Goal: Information Seeking & Learning: Understand process/instructions

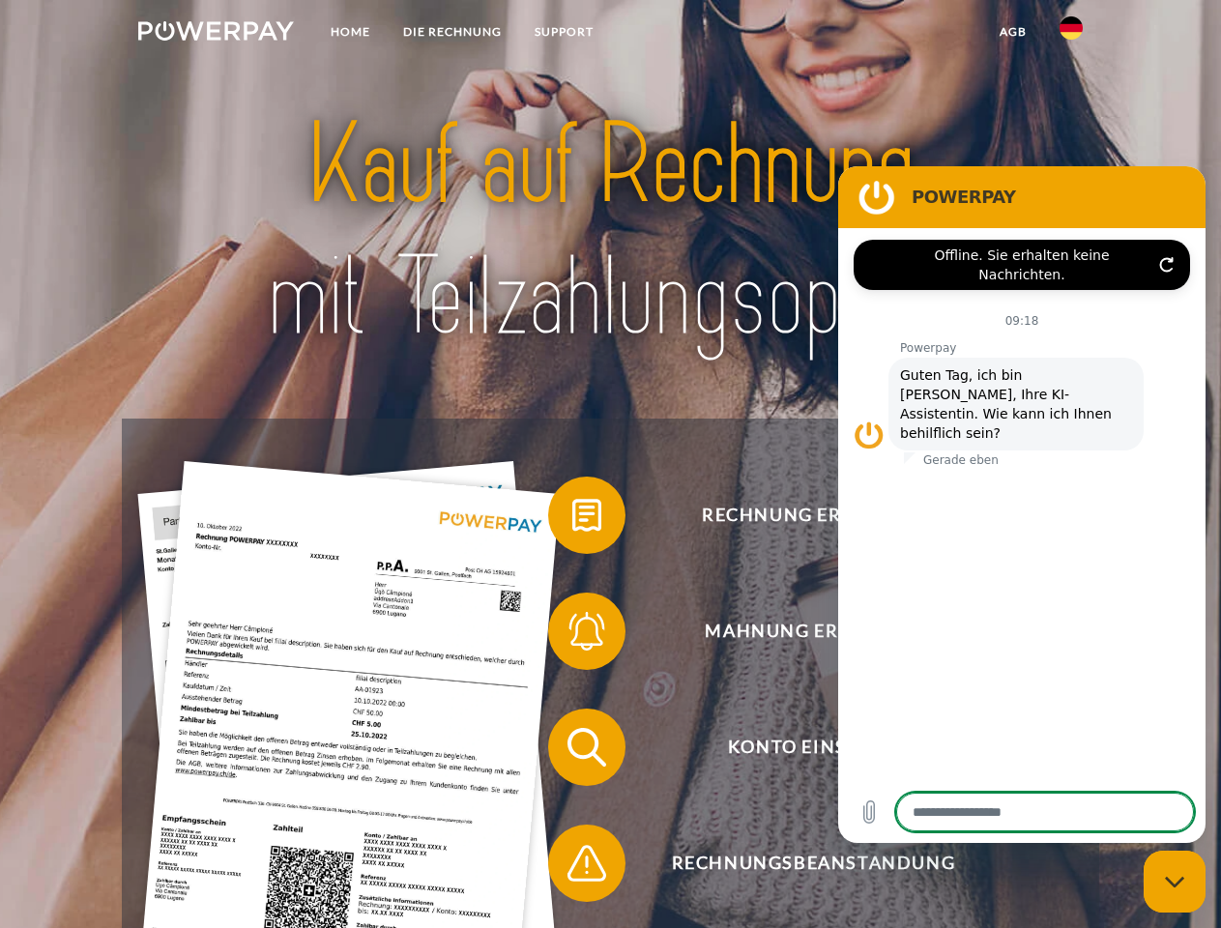
click at [216, 34] on img at bounding box center [216, 30] width 156 height 19
click at [1071, 34] on img at bounding box center [1071, 27] width 23 height 23
click at [1012, 32] on link "agb" at bounding box center [1013, 32] width 60 height 35
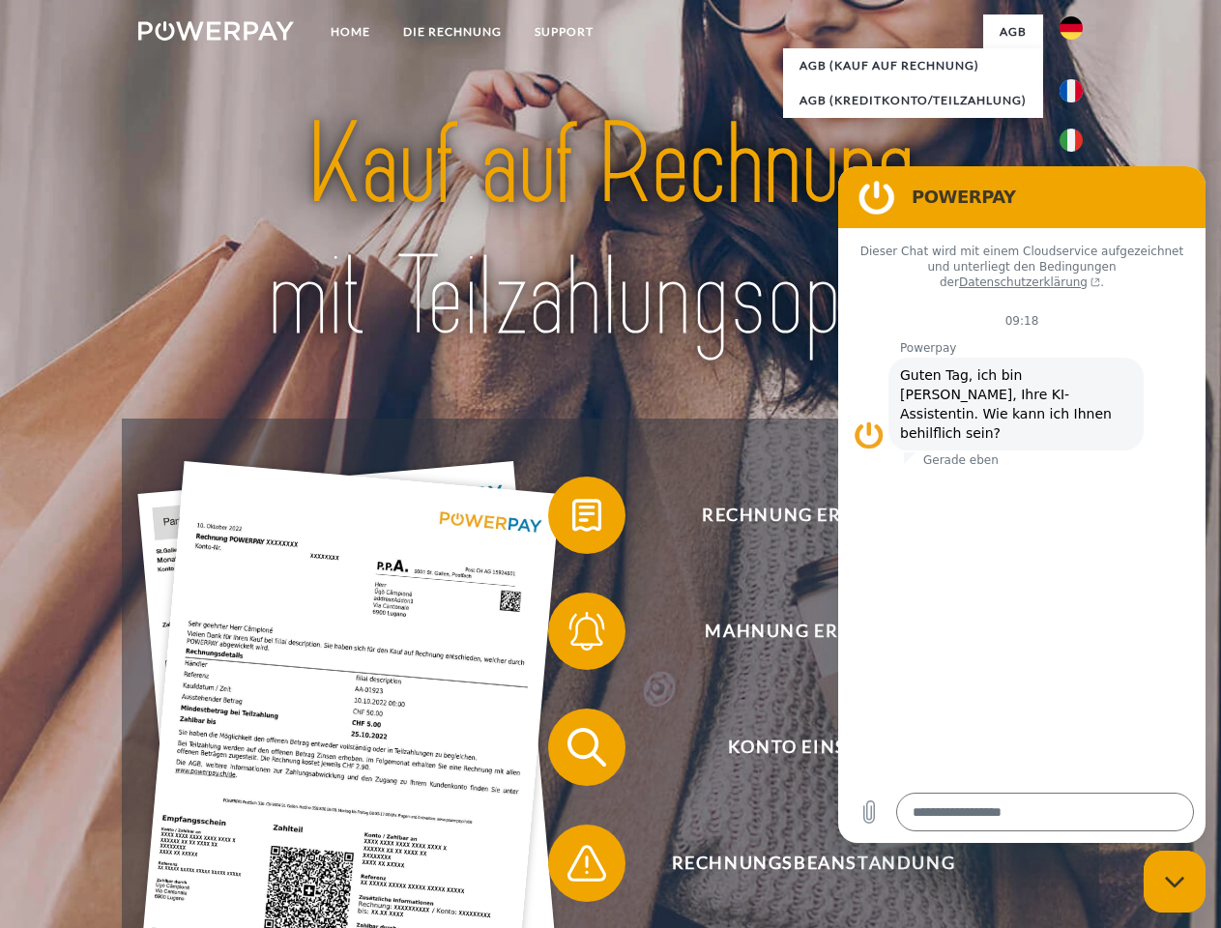
click at [572, 519] on span at bounding box center [557, 515] width 97 height 97
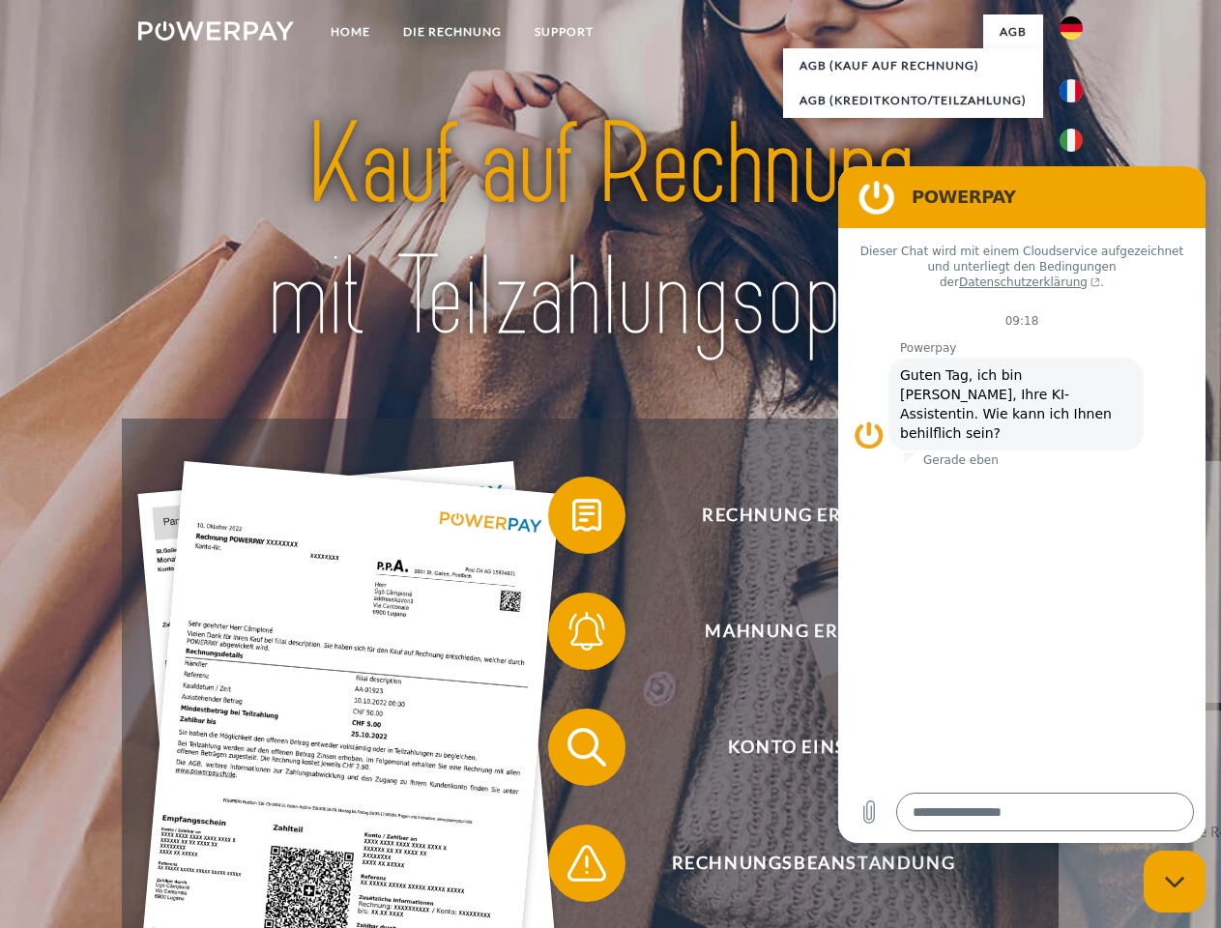
click at [572, 635] on span at bounding box center [557, 631] width 97 height 97
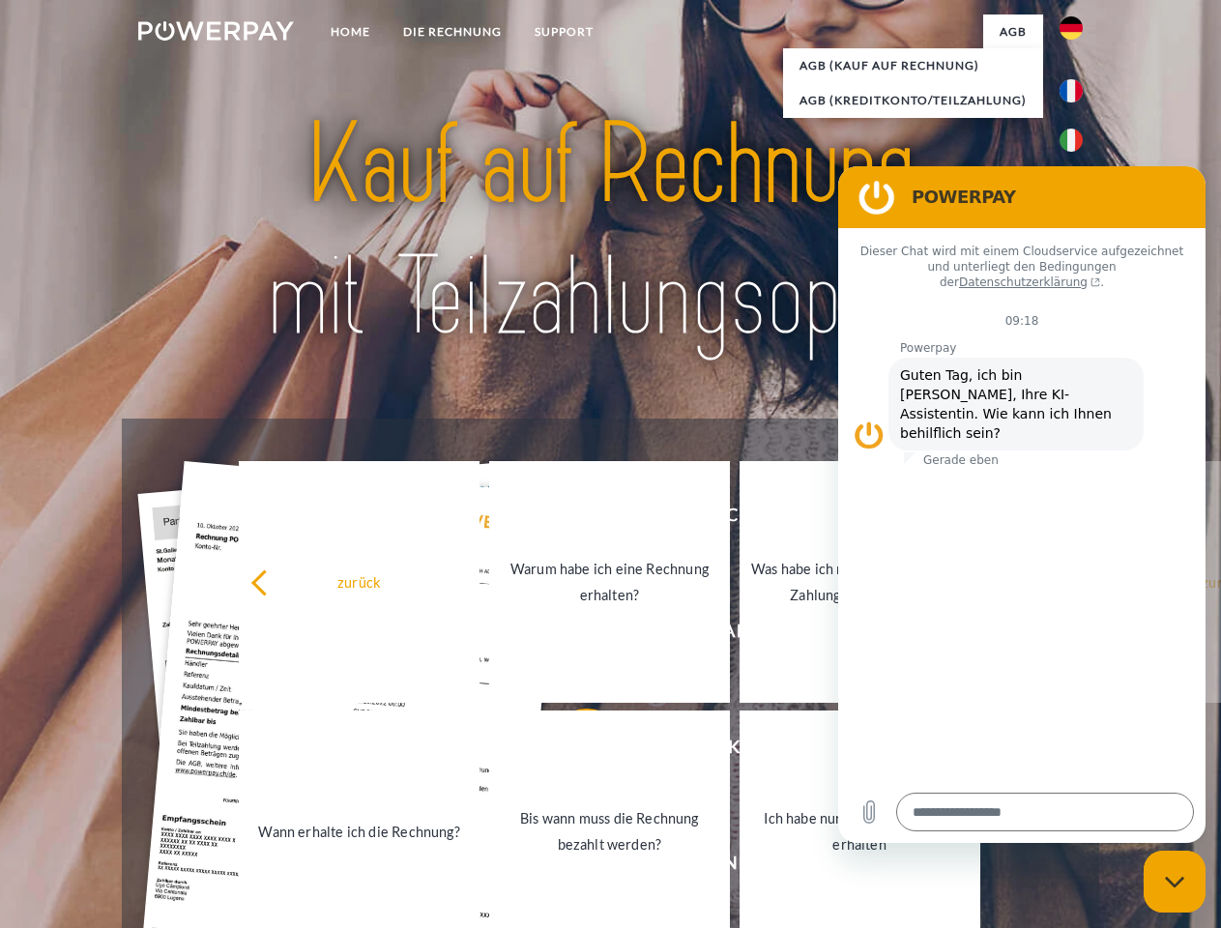
click at [572, 751] on link "Bis wann muss die Rechnung bezahlt werden?" at bounding box center [609, 832] width 241 height 242
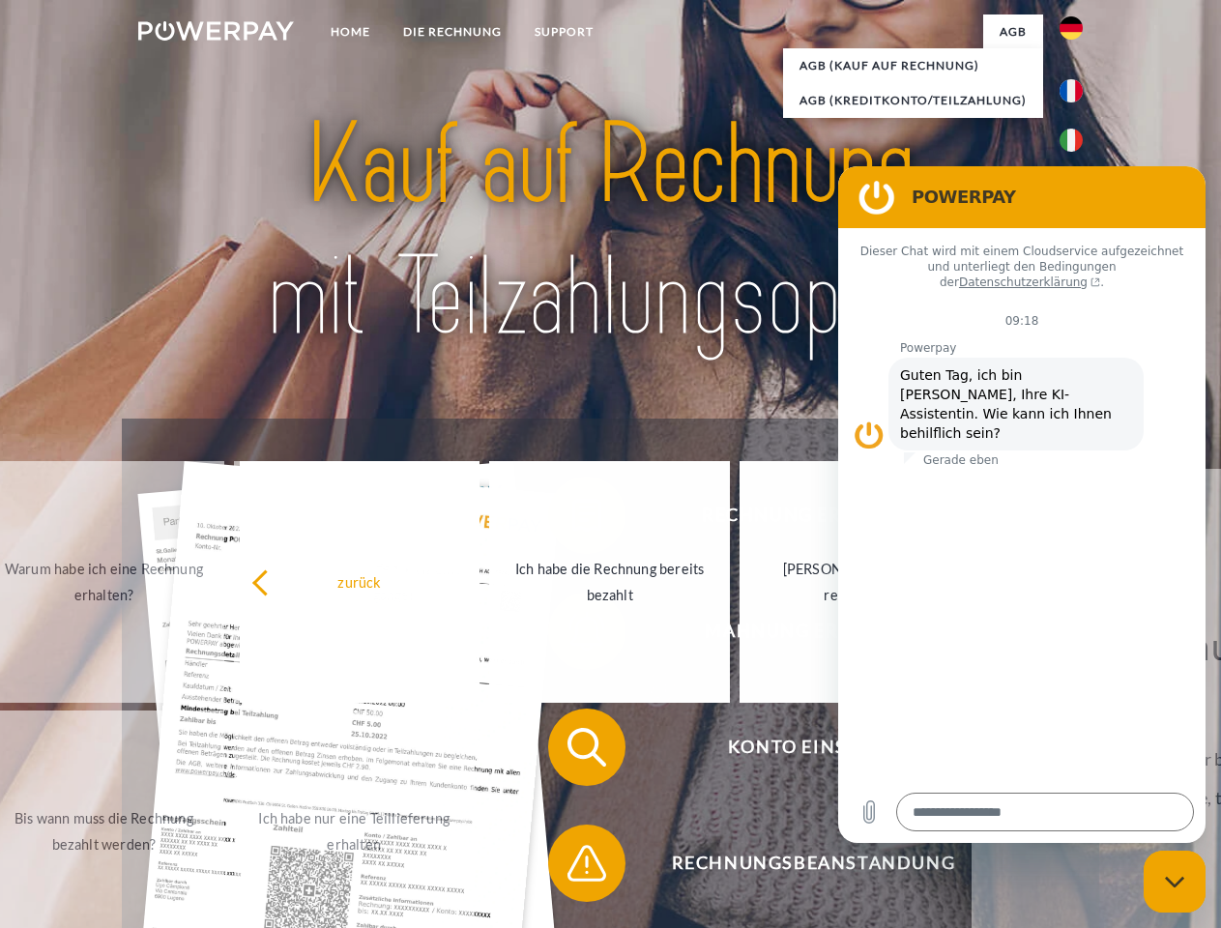
click at [572, 867] on span at bounding box center [557, 863] width 97 height 97
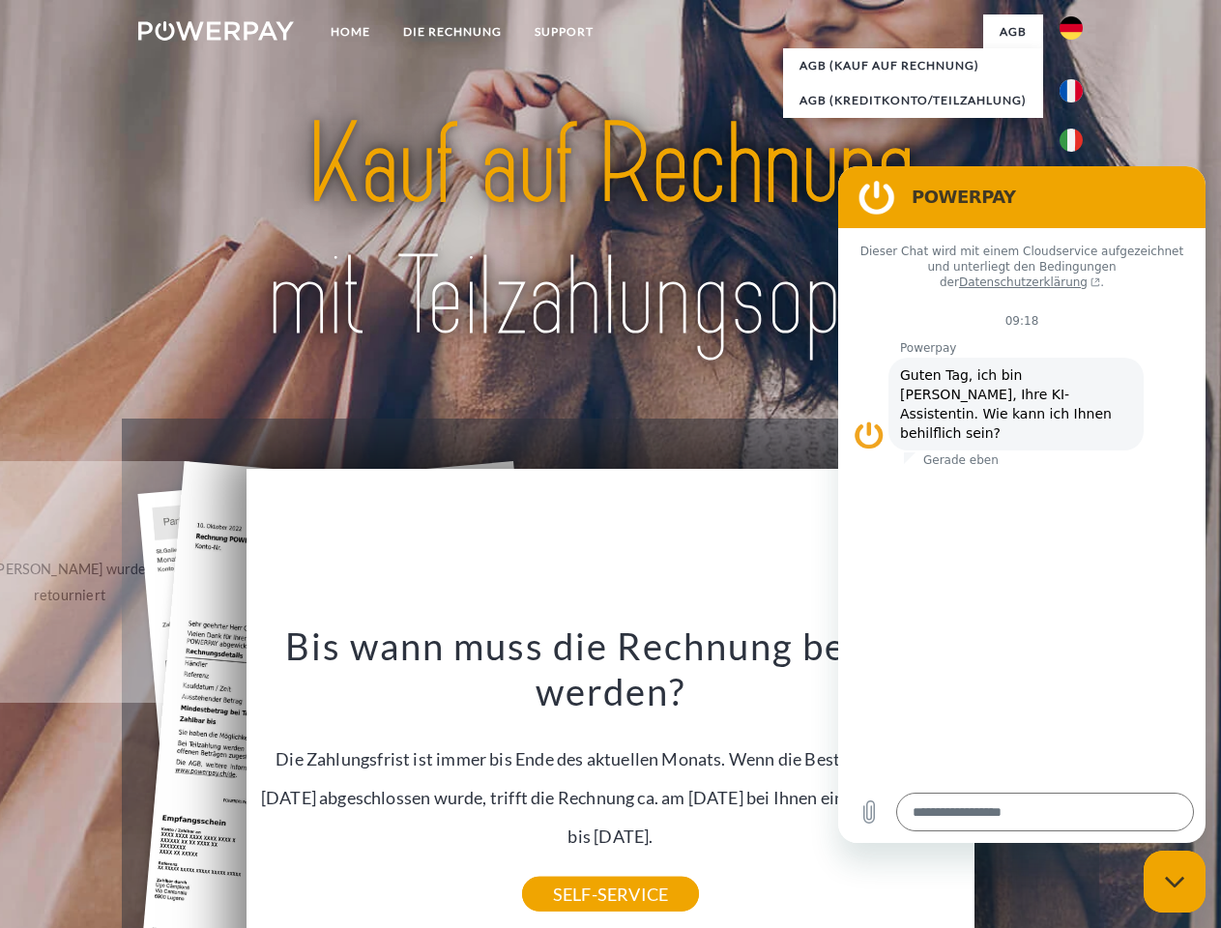
click at [1175, 882] on icon "Messaging-Fenster schließen" at bounding box center [1175, 882] width 20 height 13
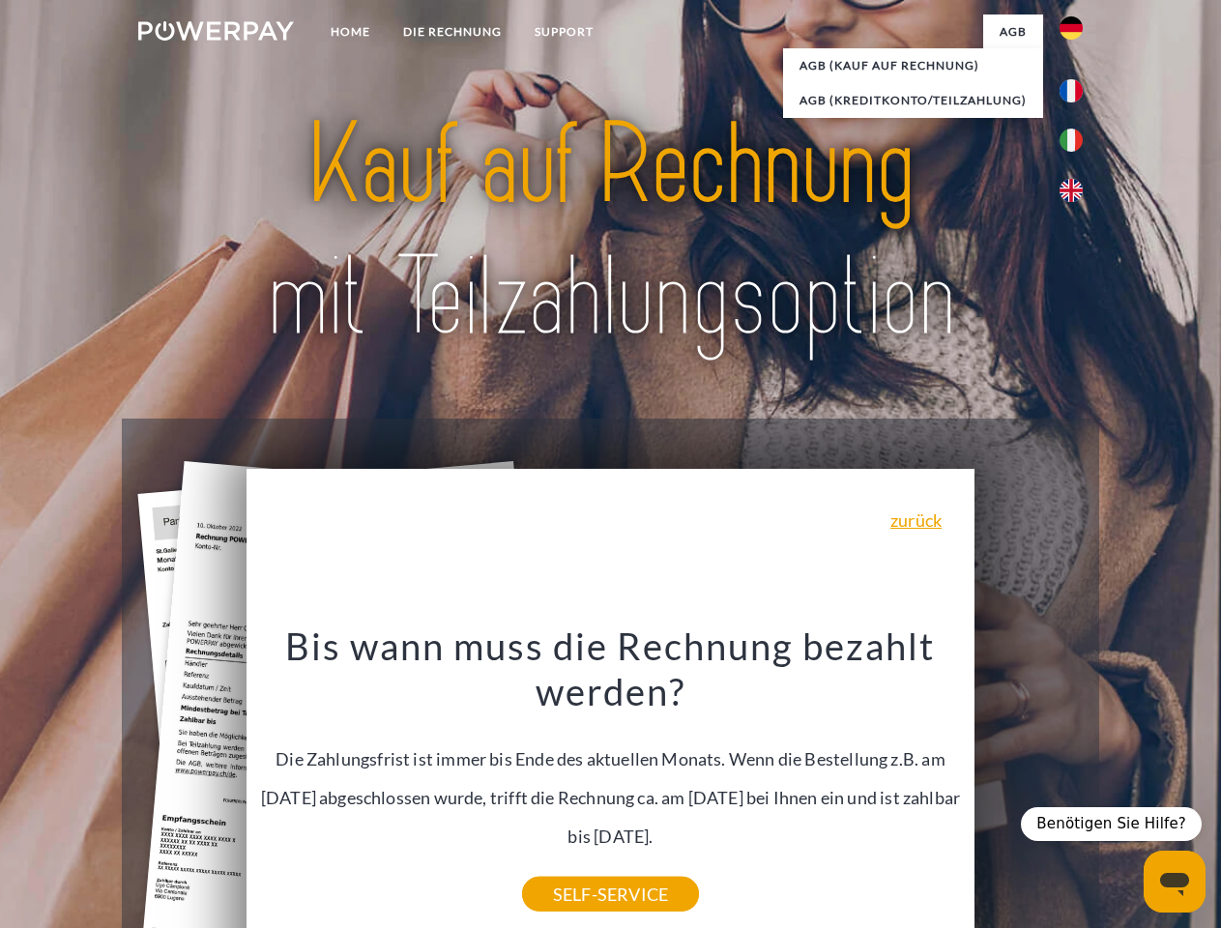
type textarea "*"
